Goal: Task Accomplishment & Management: Manage account settings

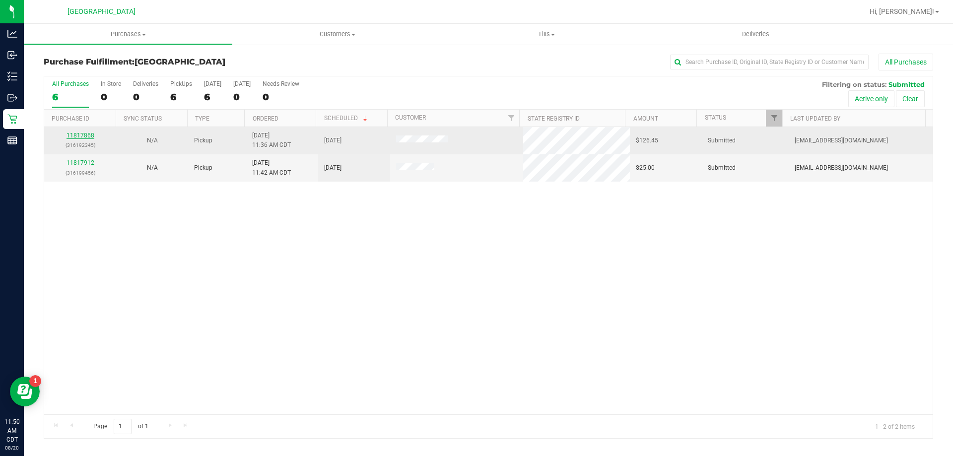
click at [89, 136] on link "11817868" at bounding box center [81, 135] width 28 height 7
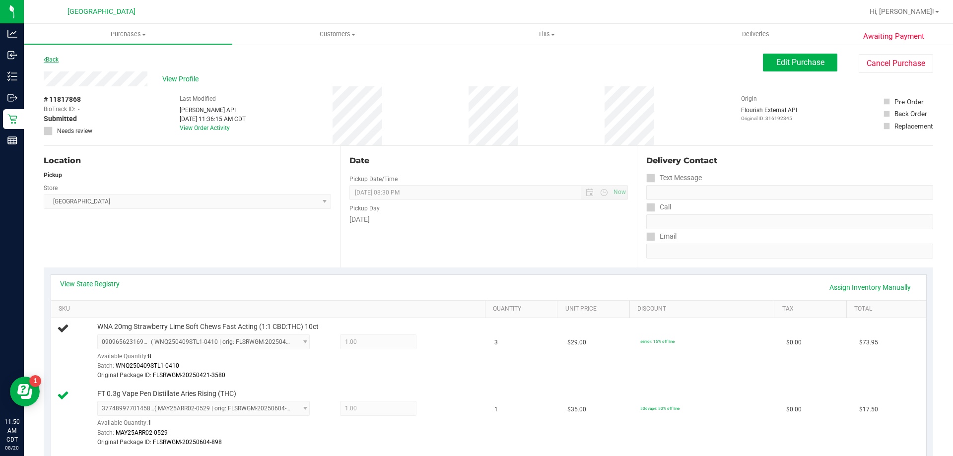
click at [50, 61] on link "Back" at bounding box center [51, 59] width 15 height 7
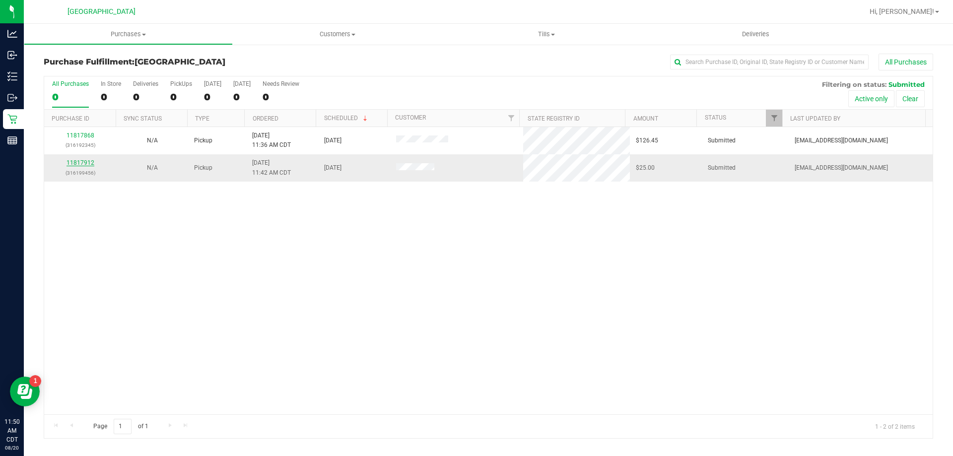
click at [89, 160] on link "11817912" at bounding box center [81, 162] width 28 height 7
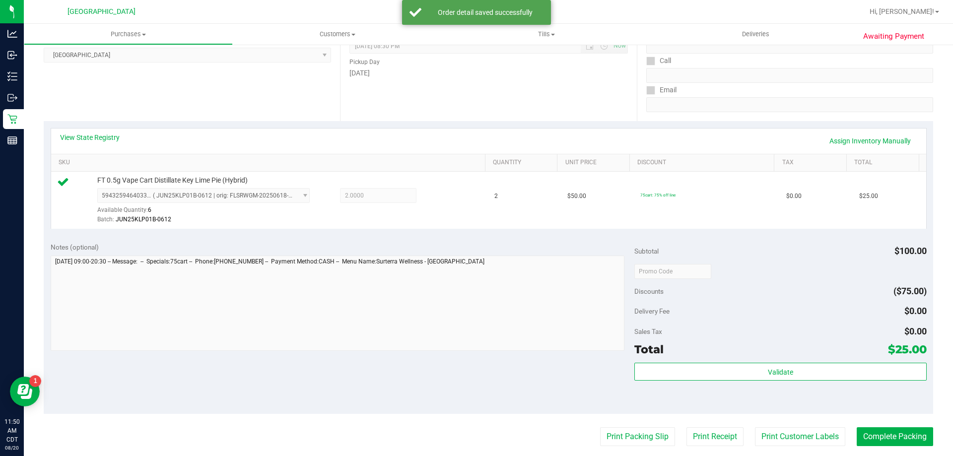
scroll to position [248, 0]
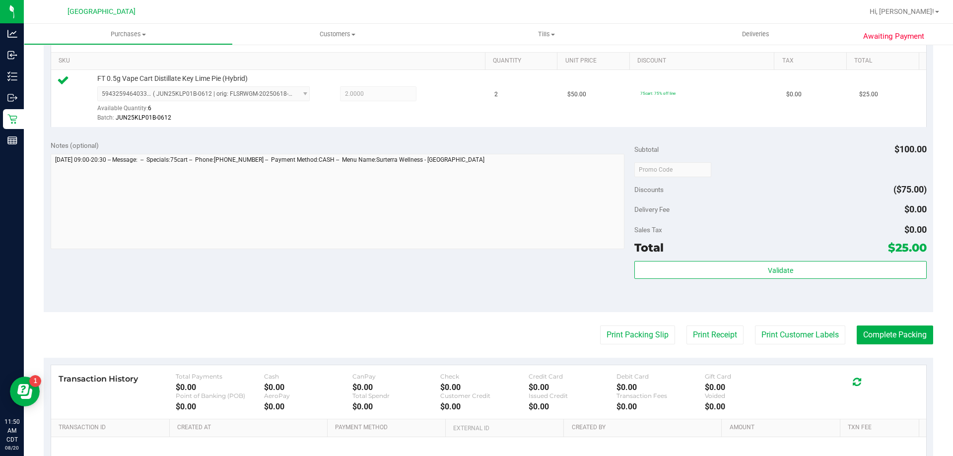
click at [686, 260] on div "Subtotal $100.00 Discounts ($75.00) Delivery Fee $0.00 Sales Tax $0.00 Total $2…" at bounding box center [780, 222] width 292 height 165
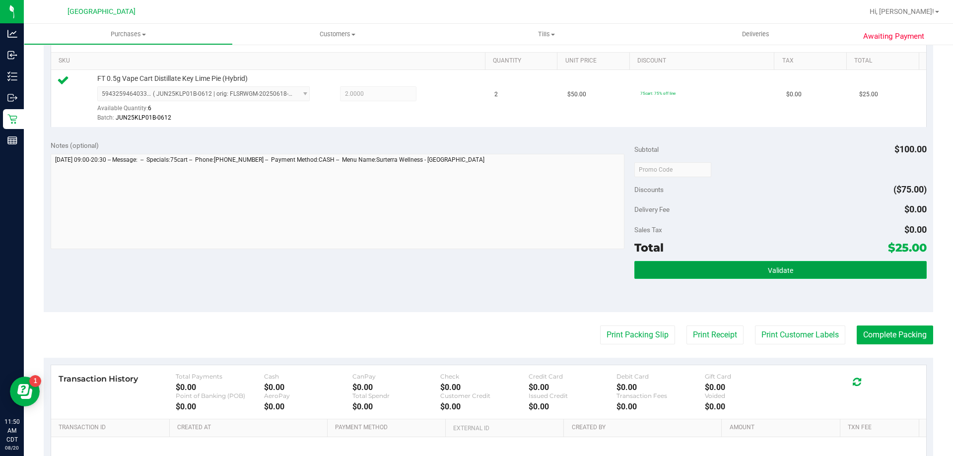
click at [687, 270] on button "Validate" at bounding box center [780, 270] width 292 height 18
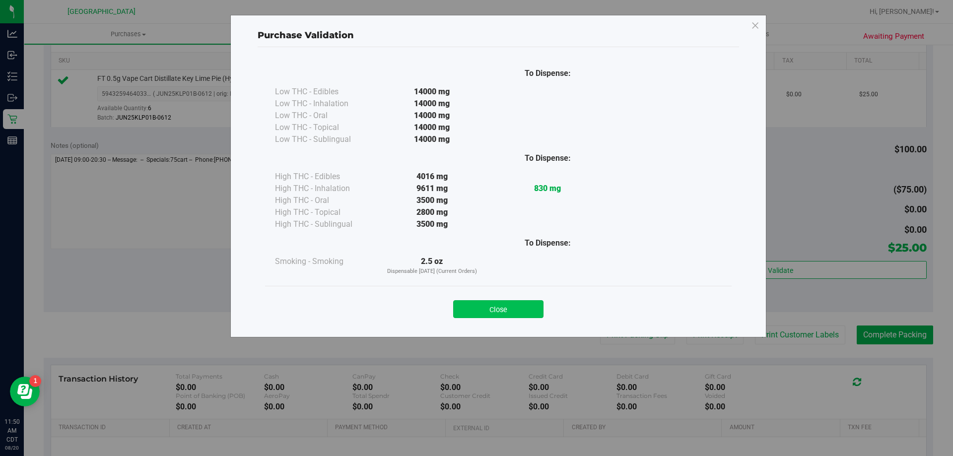
click at [509, 310] on button "Close" at bounding box center [498, 309] width 90 height 18
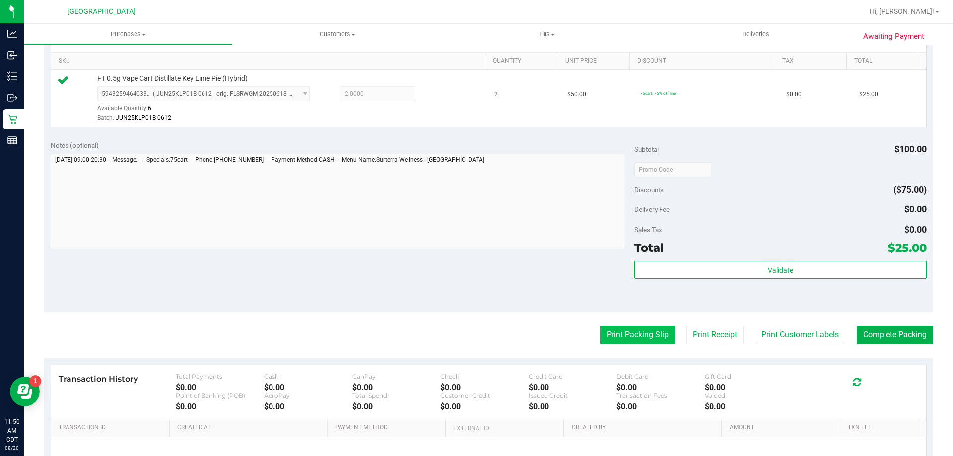
click at [642, 338] on button "Print Packing Slip" at bounding box center [637, 335] width 75 height 19
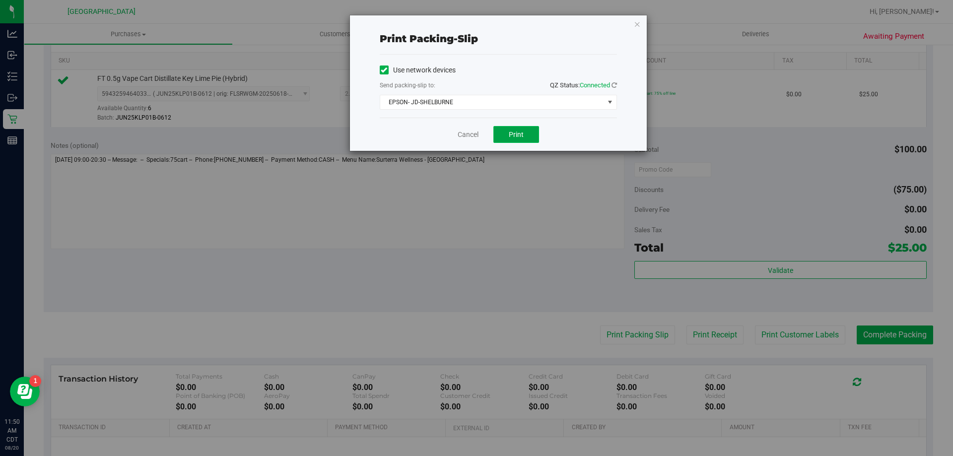
click at [530, 129] on button "Print" at bounding box center [516, 134] width 46 height 17
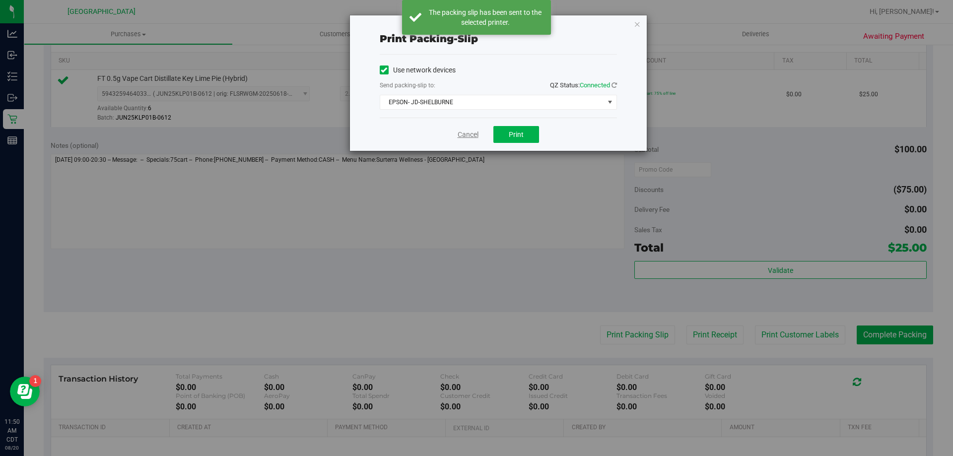
click at [464, 138] on link "Cancel" at bounding box center [468, 135] width 21 height 10
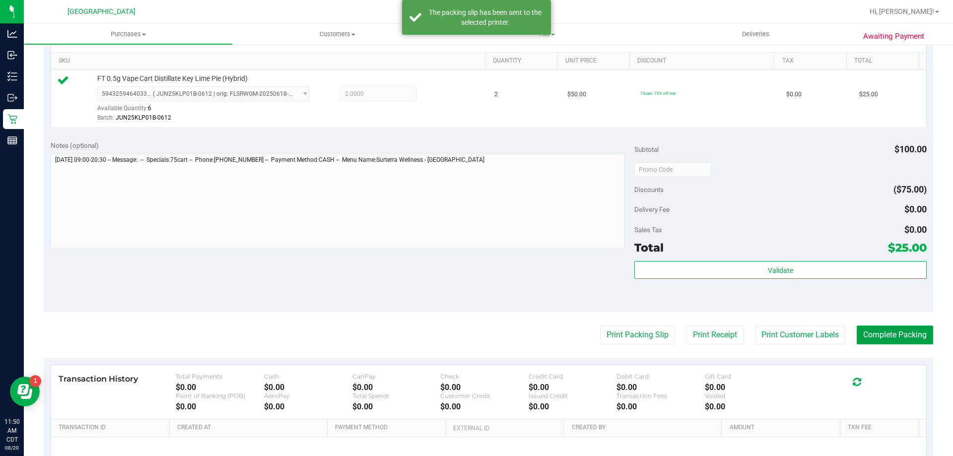
click at [859, 333] on button "Complete Packing" at bounding box center [895, 335] width 76 height 19
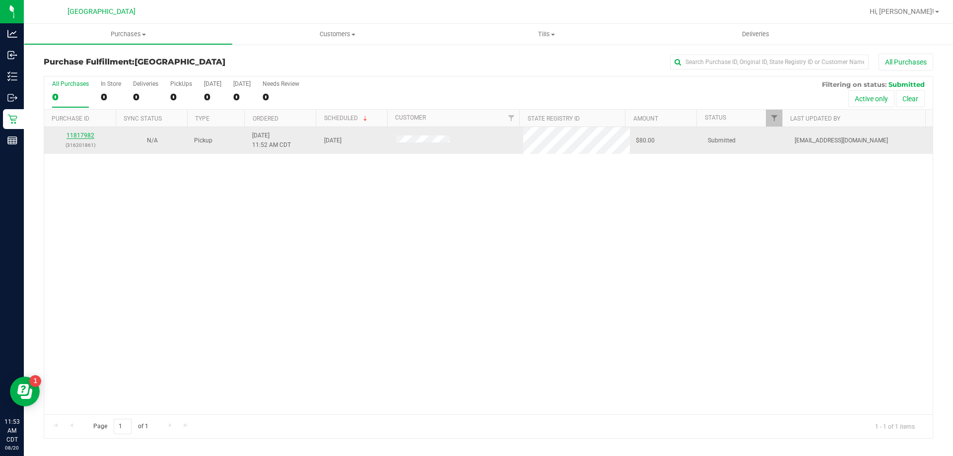
click at [83, 135] on link "11817982" at bounding box center [81, 135] width 28 height 7
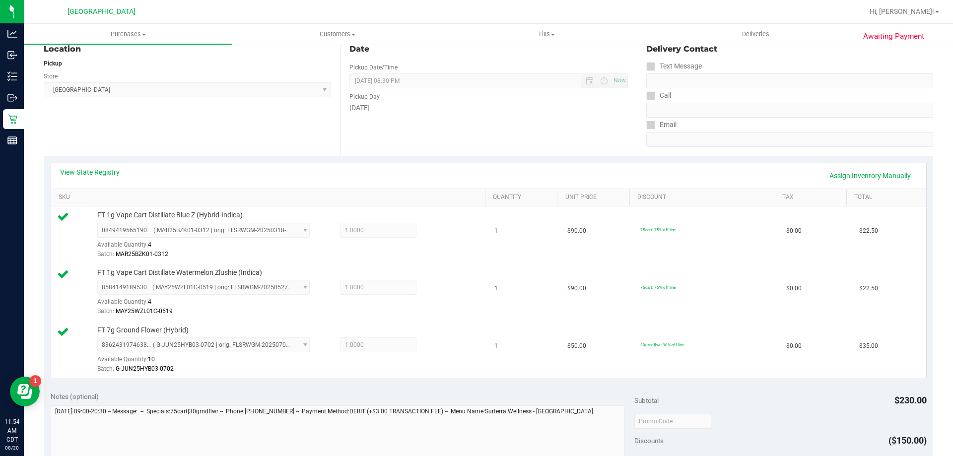
scroll to position [248, 0]
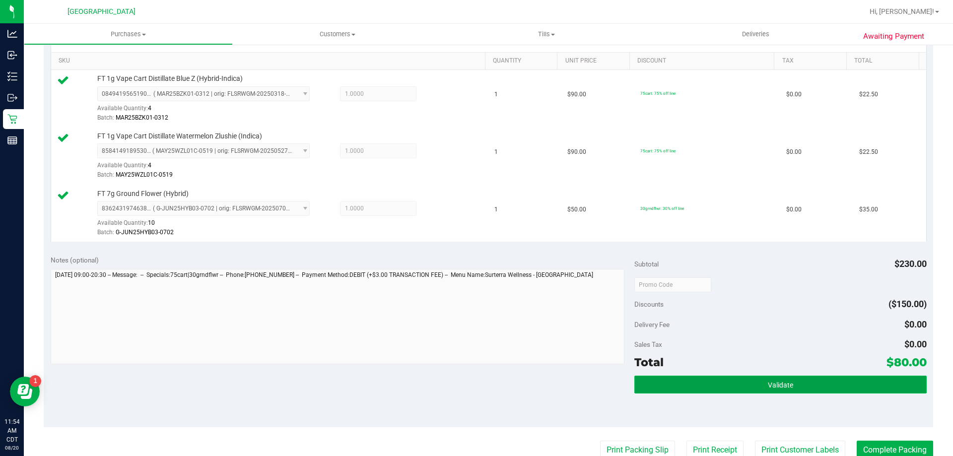
click at [654, 382] on button "Validate" at bounding box center [780, 385] width 292 height 18
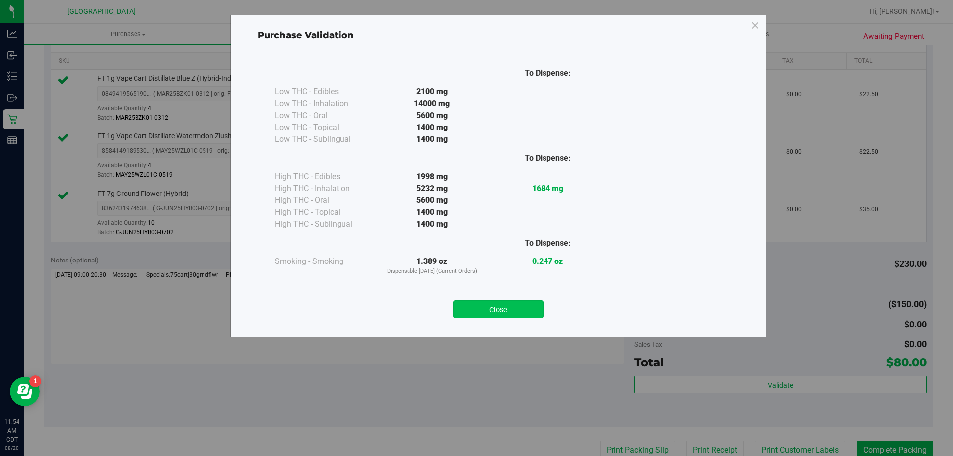
click at [516, 300] on button "Close" at bounding box center [498, 309] width 90 height 18
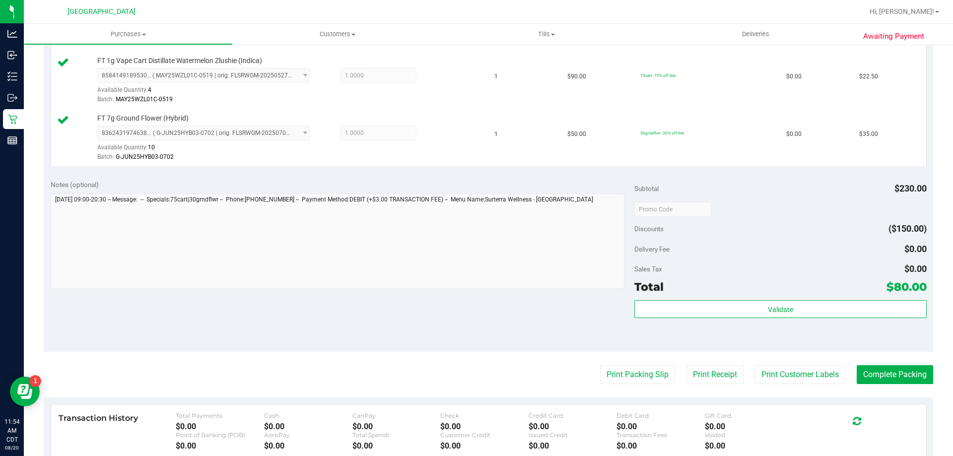
scroll to position [471, 0]
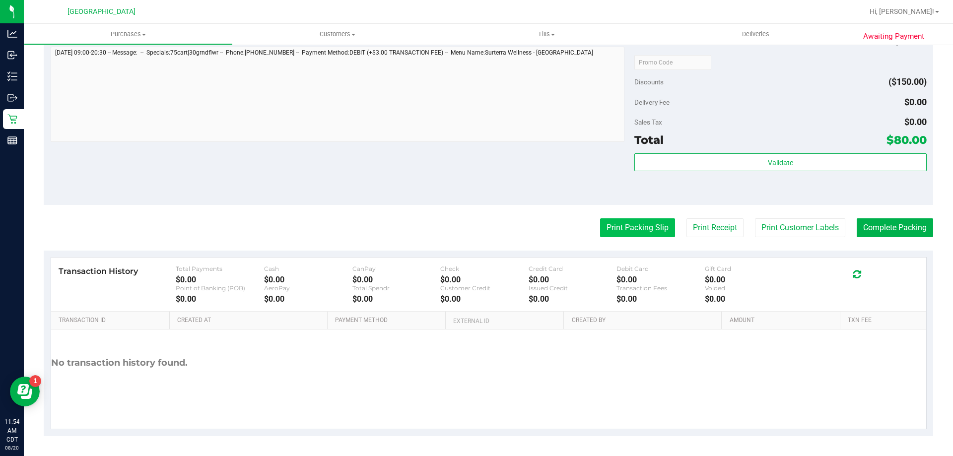
click at [649, 231] on button "Print Packing Slip" at bounding box center [637, 227] width 75 height 19
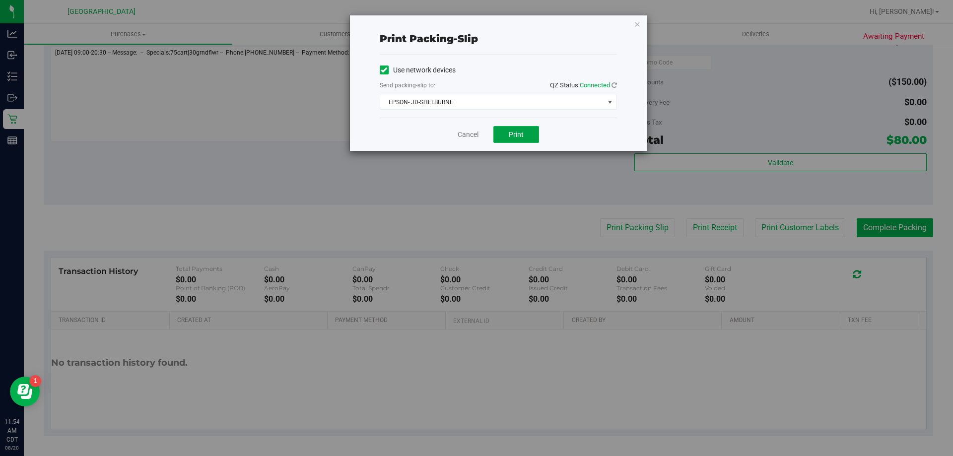
click at [527, 135] on button "Print" at bounding box center [516, 134] width 46 height 17
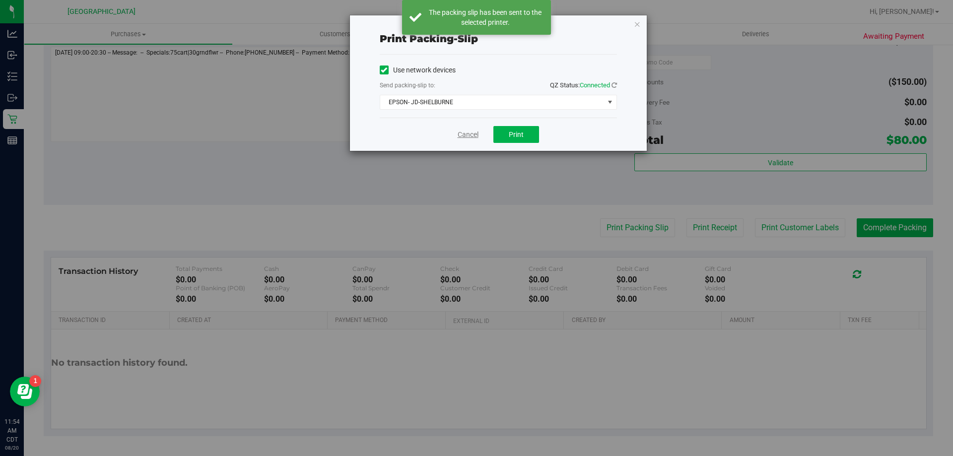
click at [472, 133] on link "Cancel" at bounding box center [468, 135] width 21 height 10
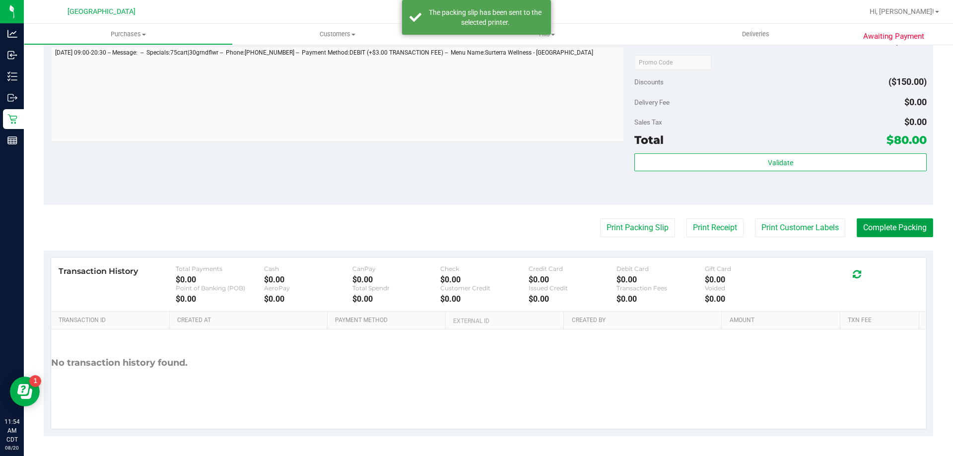
click at [898, 226] on button "Complete Packing" at bounding box center [895, 227] width 76 height 19
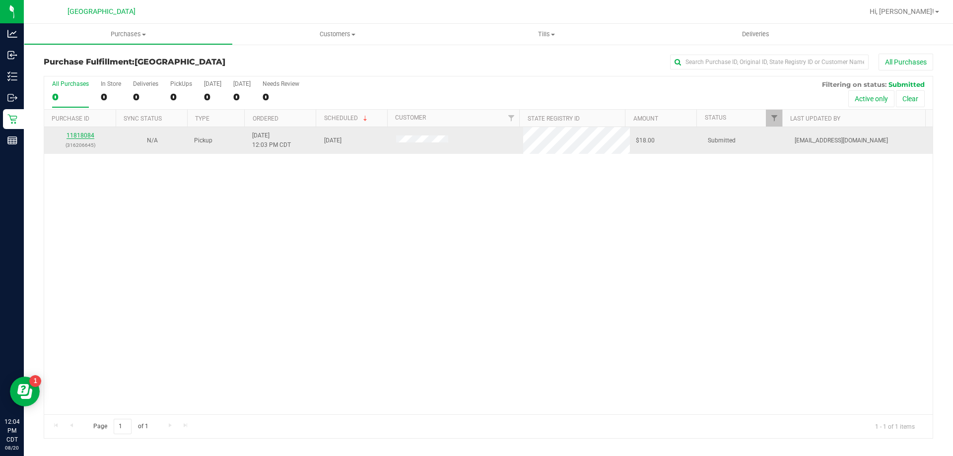
click at [82, 136] on link "11818084" at bounding box center [81, 135] width 28 height 7
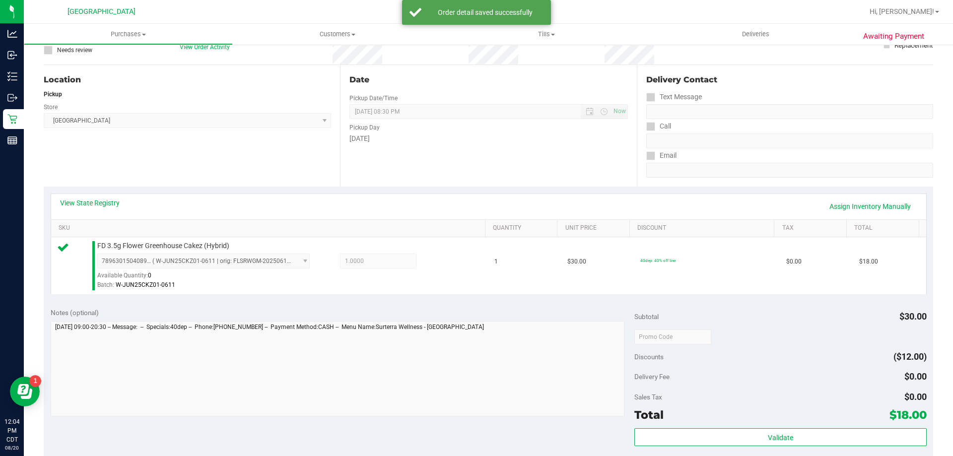
scroll to position [99, 0]
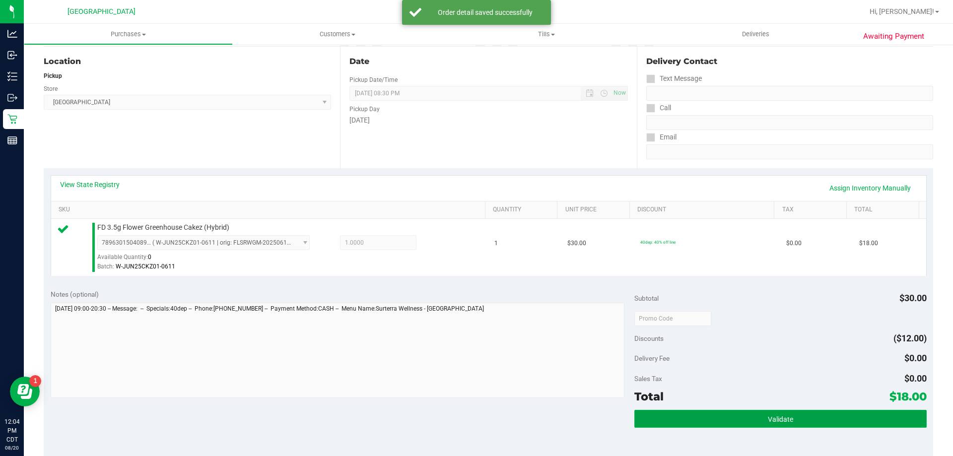
click at [717, 415] on button "Validate" at bounding box center [780, 419] width 292 height 18
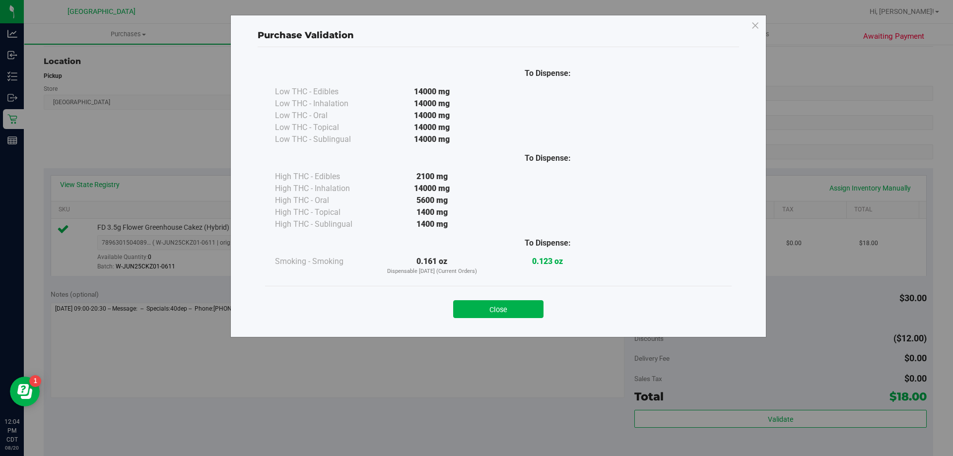
click at [518, 324] on div "Close" at bounding box center [498, 306] width 467 height 40
click at [508, 314] on button "Close" at bounding box center [498, 309] width 90 height 18
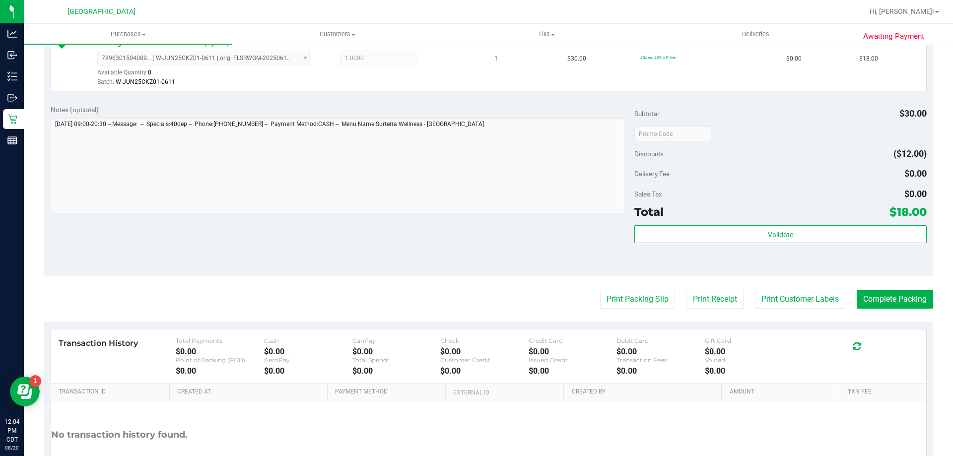
scroll to position [347, 0]
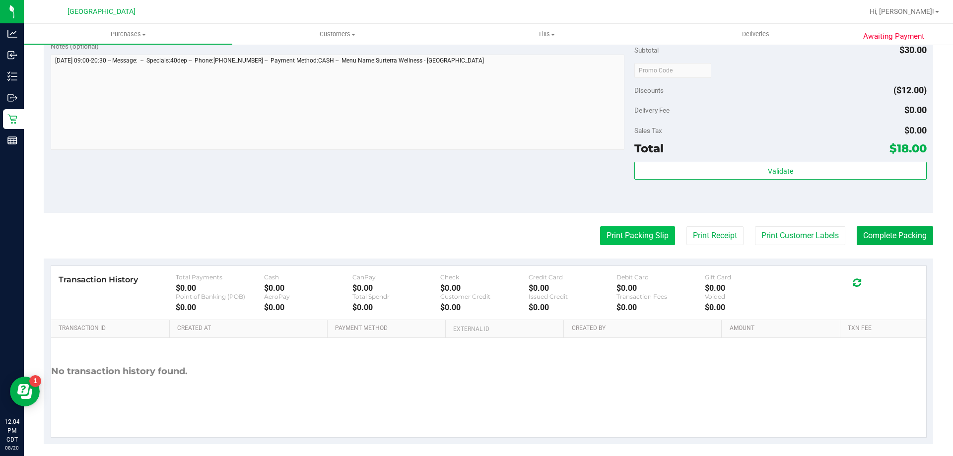
click at [647, 239] on button "Print Packing Slip" at bounding box center [637, 235] width 75 height 19
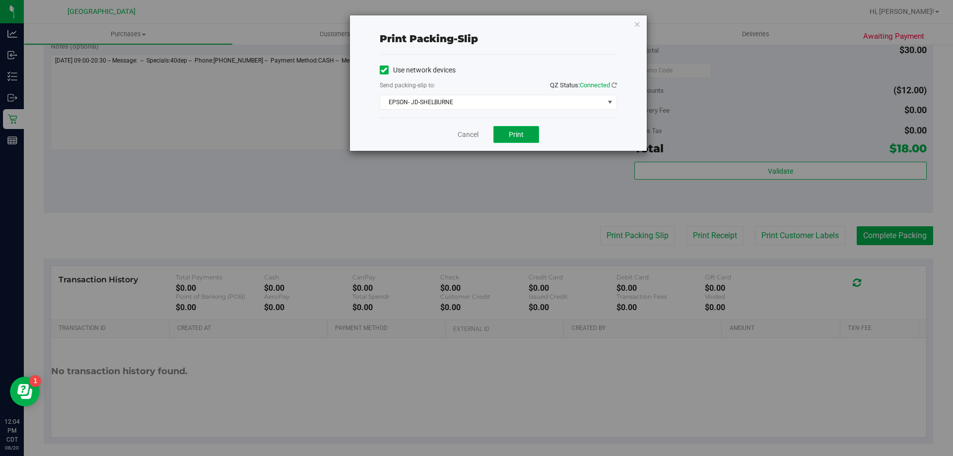
click at [521, 142] on button "Print" at bounding box center [516, 134] width 46 height 17
click at [465, 137] on link "Cancel" at bounding box center [468, 135] width 21 height 10
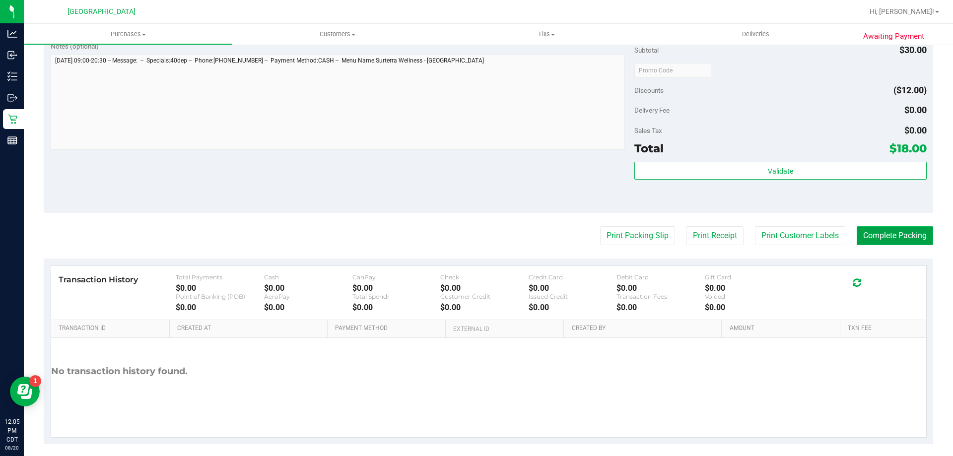
click at [868, 242] on button "Complete Packing" at bounding box center [895, 235] width 76 height 19
